Goal: Task Accomplishment & Management: Manage account settings

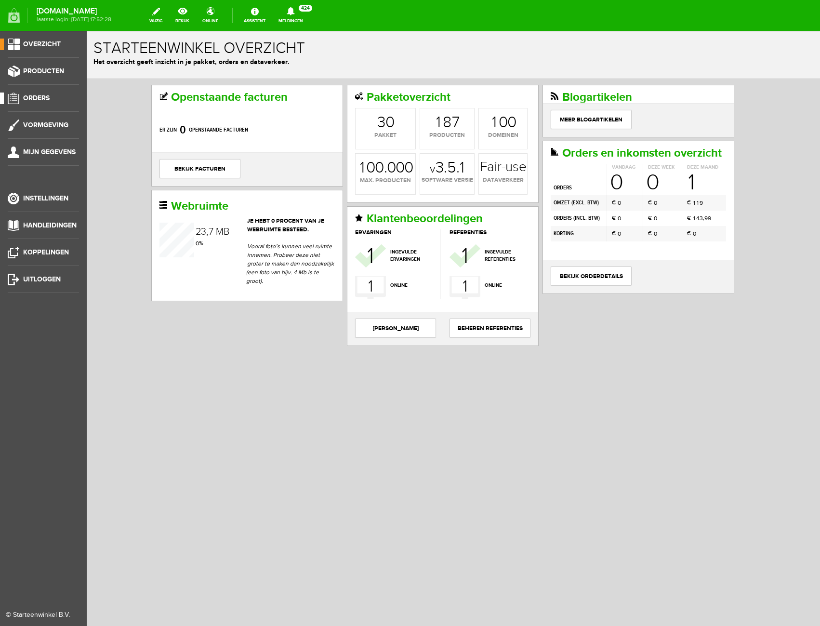
click at [39, 95] on span "Orders" at bounding box center [36, 98] width 26 height 8
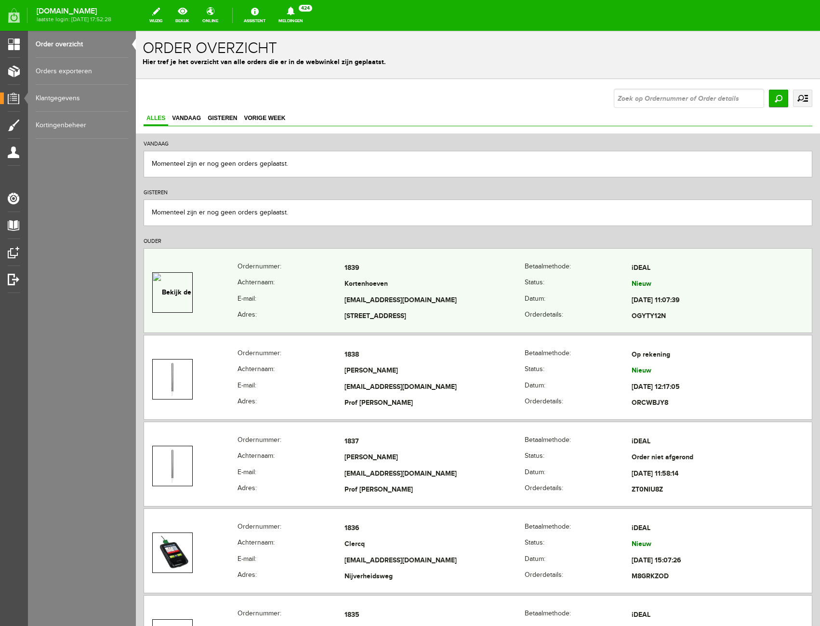
click at [428, 280] on td "Kortenhoeven" at bounding box center [434, 285] width 180 height 16
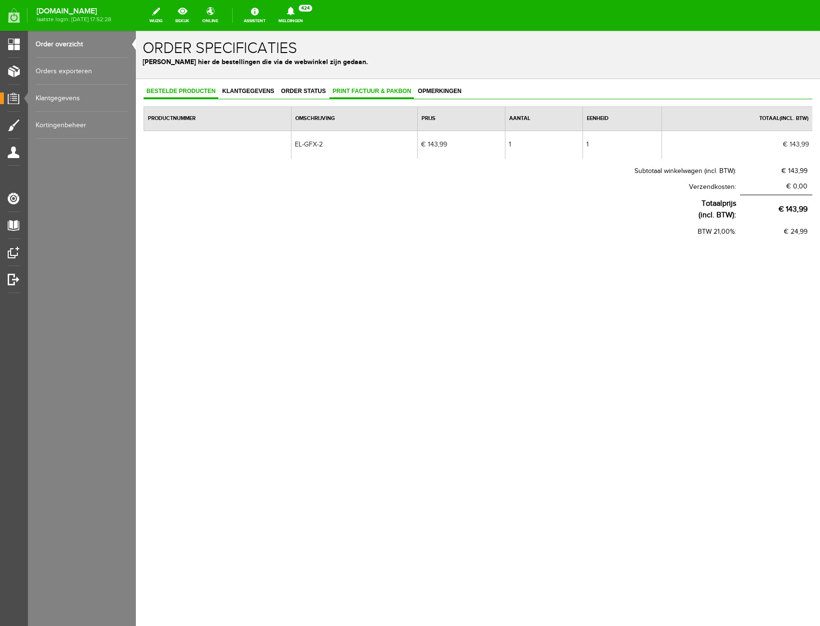
click at [358, 88] on span "Print factuur & pakbon" at bounding box center [372, 91] width 84 height 7
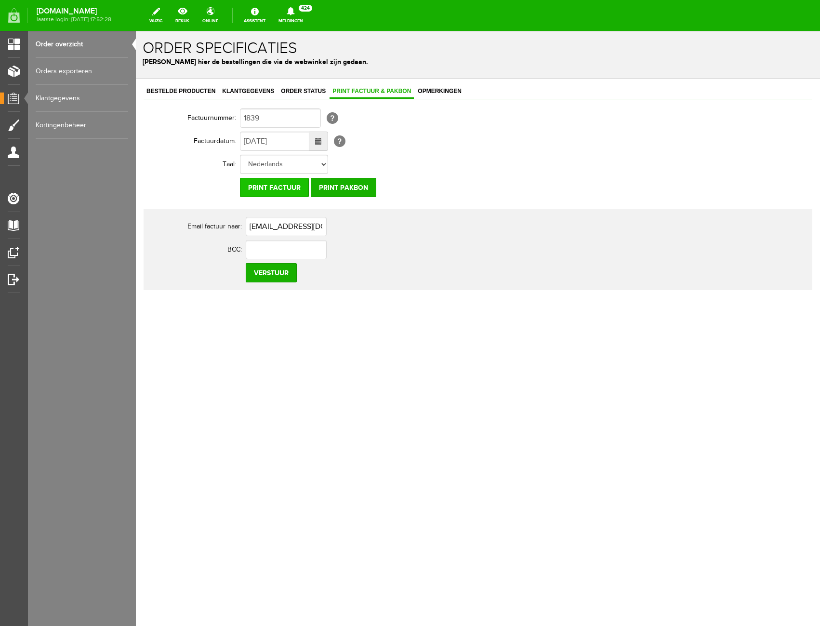
click at [277, 195] on input "Print factuur" at bounding box center [274, 187] width 69 height 19
click at [281, 183] on input "Print factuur" at bounding box center [274, 187] width 69 height 19
click at [339, 182] on input "Print pakbon" at bounding box center [344, 187] width 66 height 19
click at [359, 192] on input "Print pakbon" at bounding box center [344, 187] width 66 height 19
click at [268, 93] on span "Klantgegevens" at bounding box center [248, 91] width 58 height 7
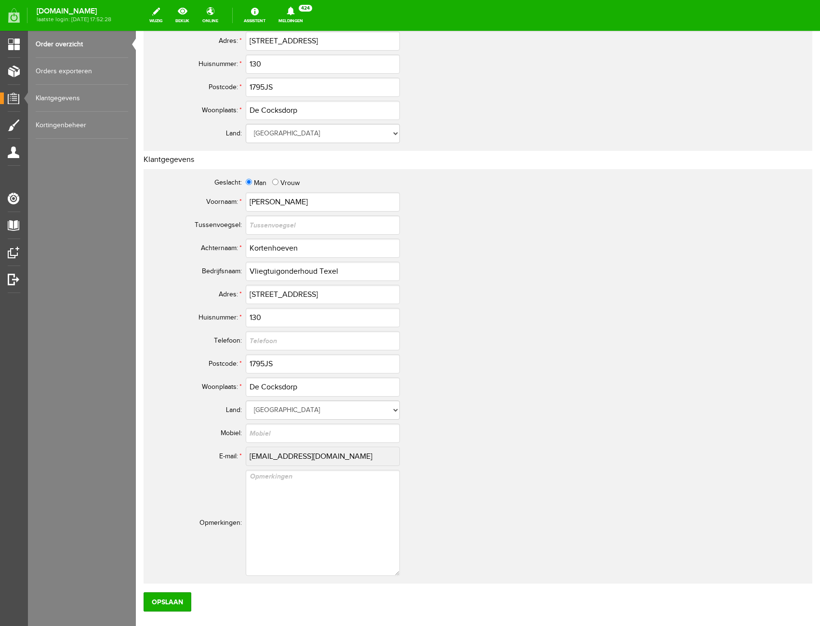
scroll to position [289, 0]
